Goal: Find specific page/section: Find specific page/section

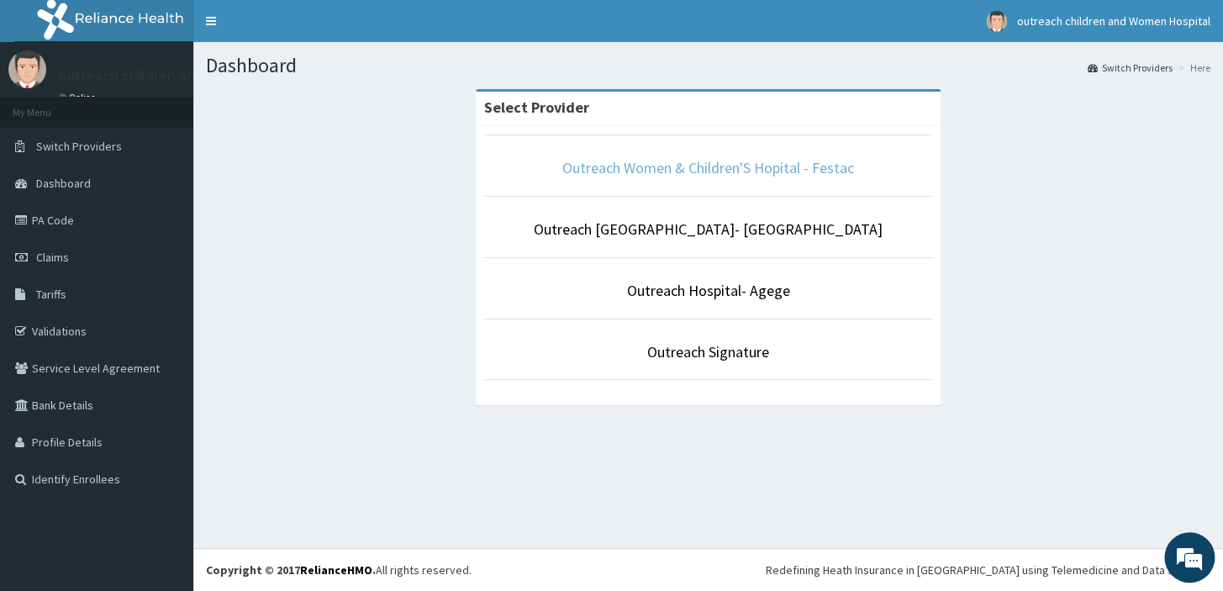
click at [735, 162] on link "Outreach Women & Children'S Hopital - Festac" at bounding box center [708, 167] width 292 height 19
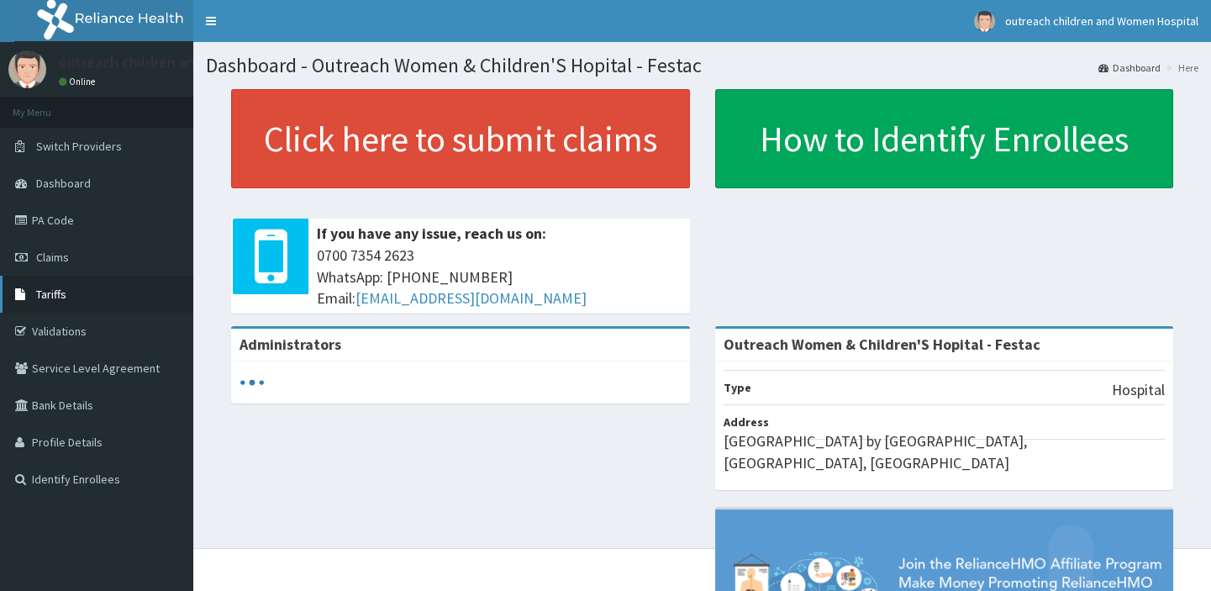
click at [50, 284] on link "Tariffs" at bounding box center [96, 294] width 193 height 37
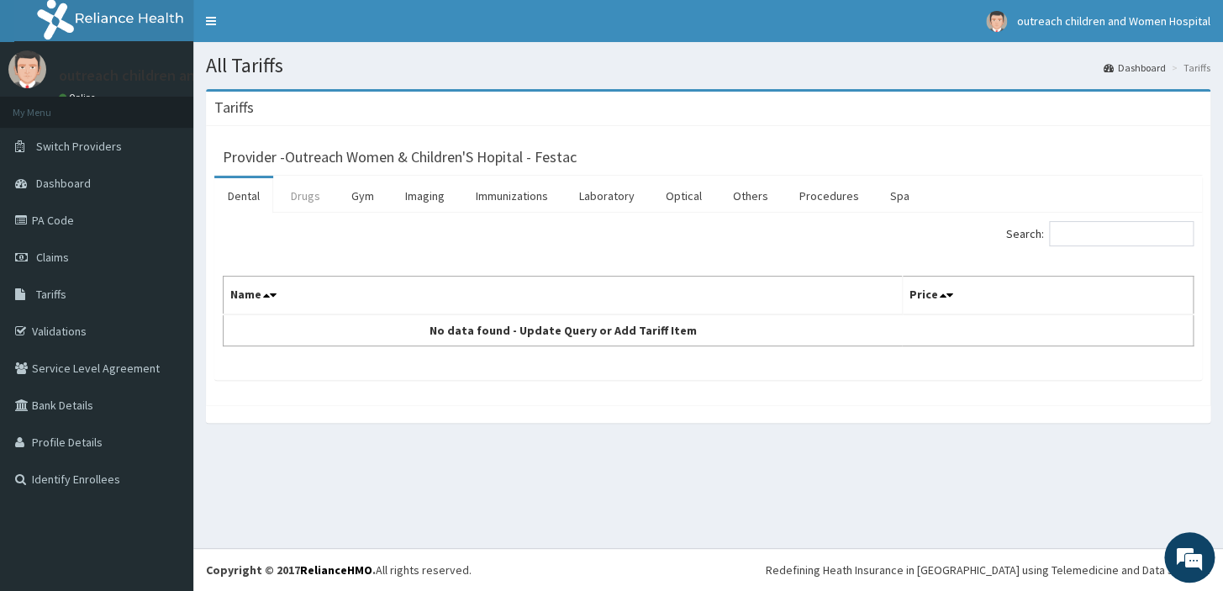
click at [320, 194] on link "Drugs" at bounding box center [305, 195] width 56 height 35
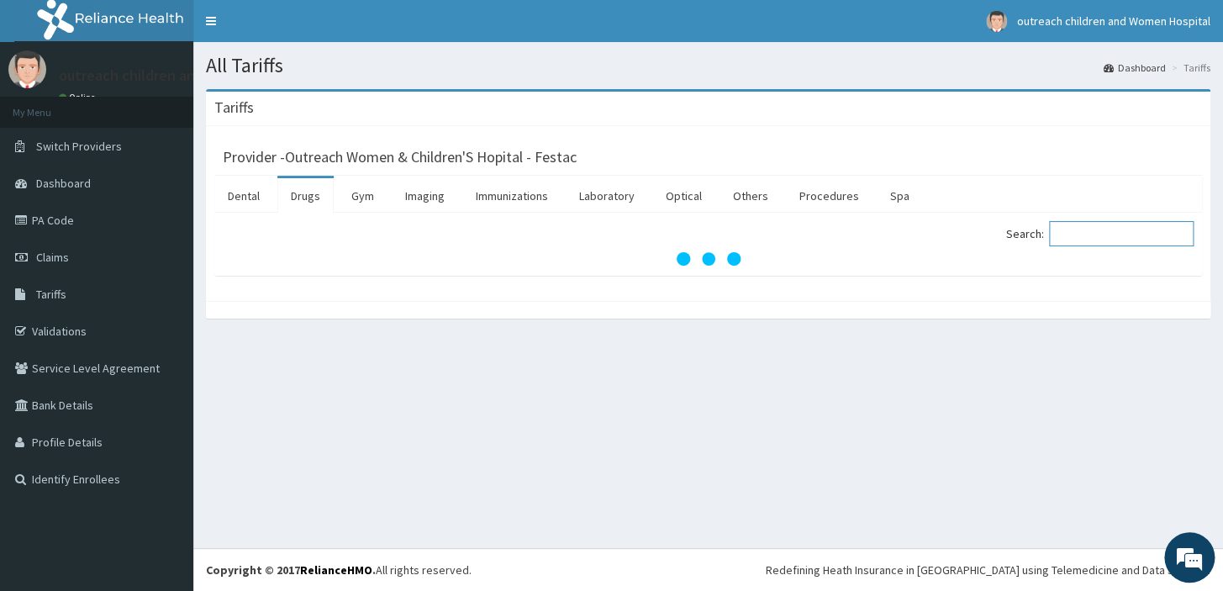
click at [1100, 229] on input "Search:" at bounding box center [1121, 233] width 145 height 25
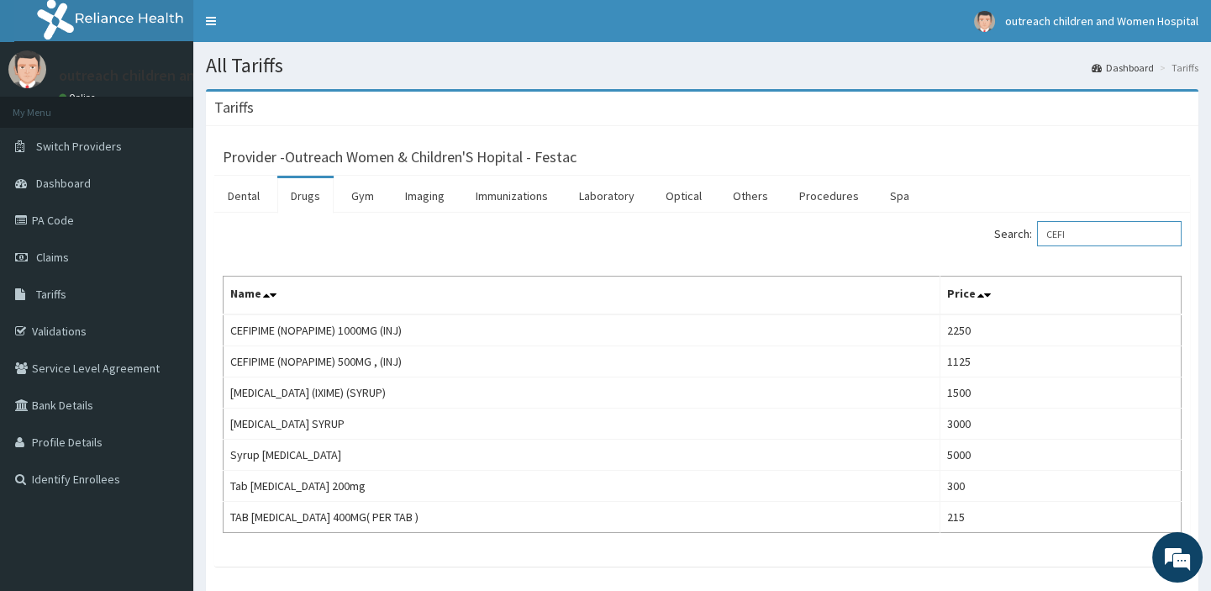
type input "CEFI"
